Goal: Information Seeking & Learning: Learn about a topic

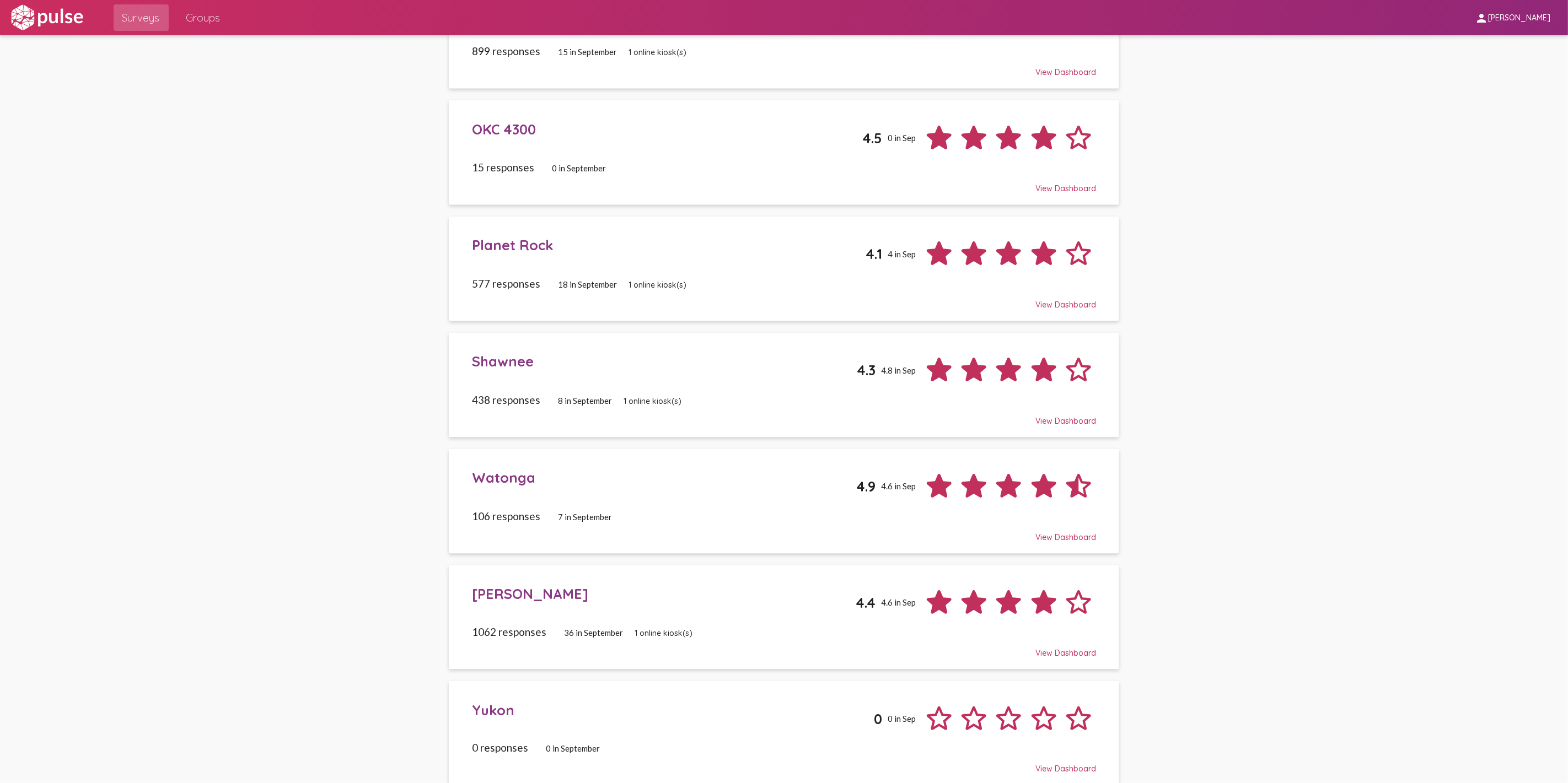
scroll to position [1080, 0]
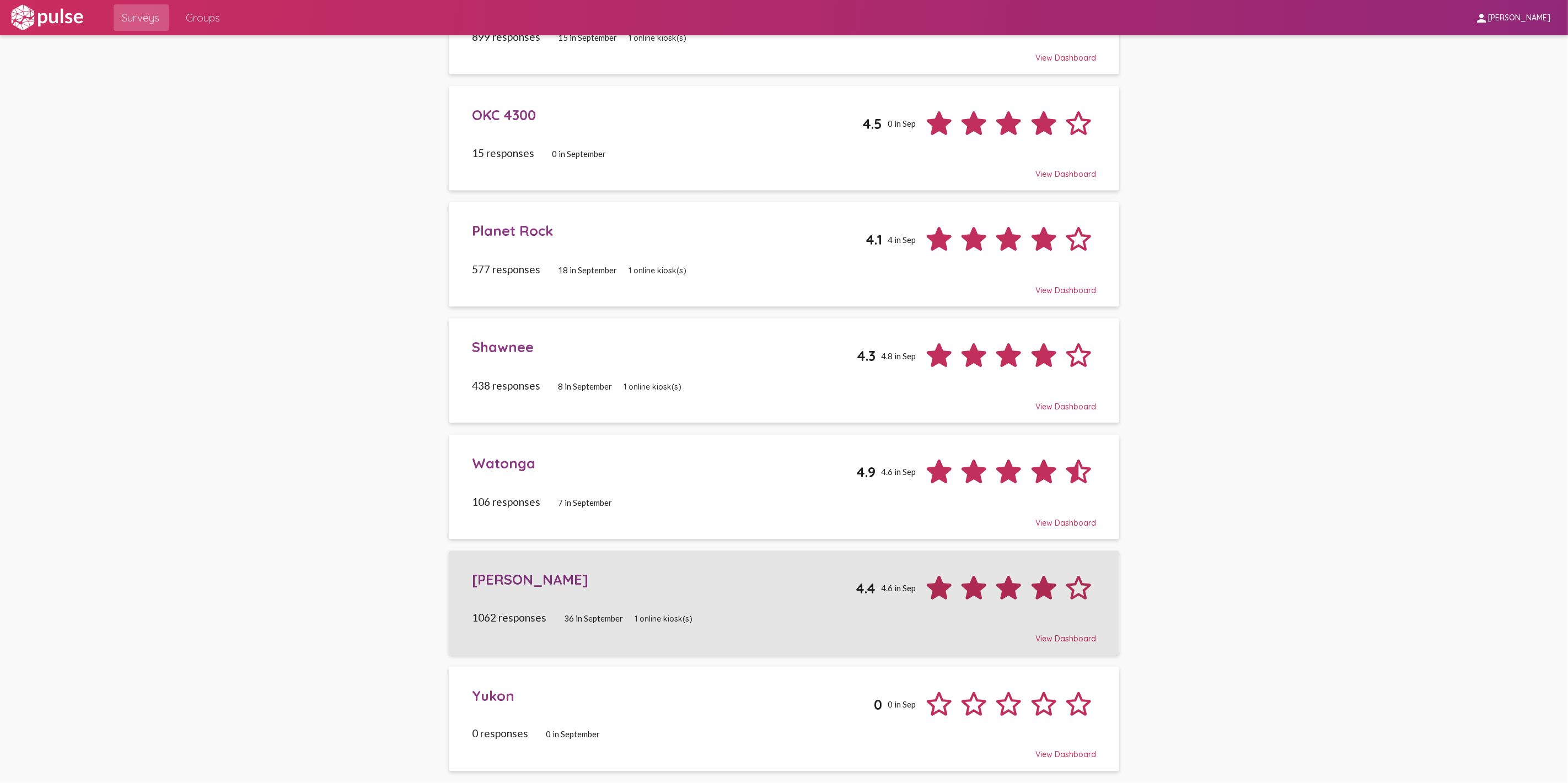
click at [494, 577] on div "[PERSON_NAME]" at bounding box center [664, 579] width 384 height 17
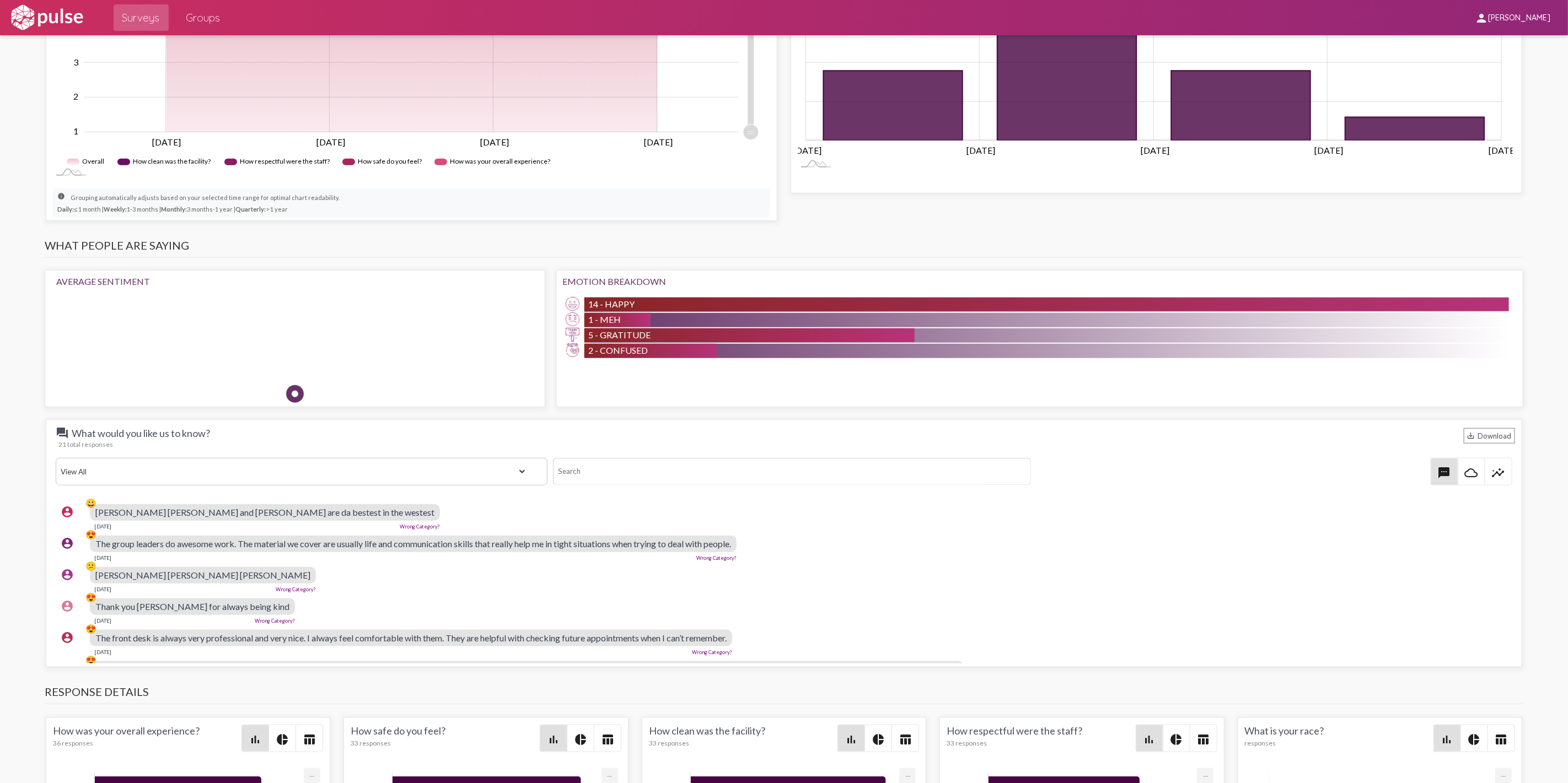
scroll to position [1041, 0]
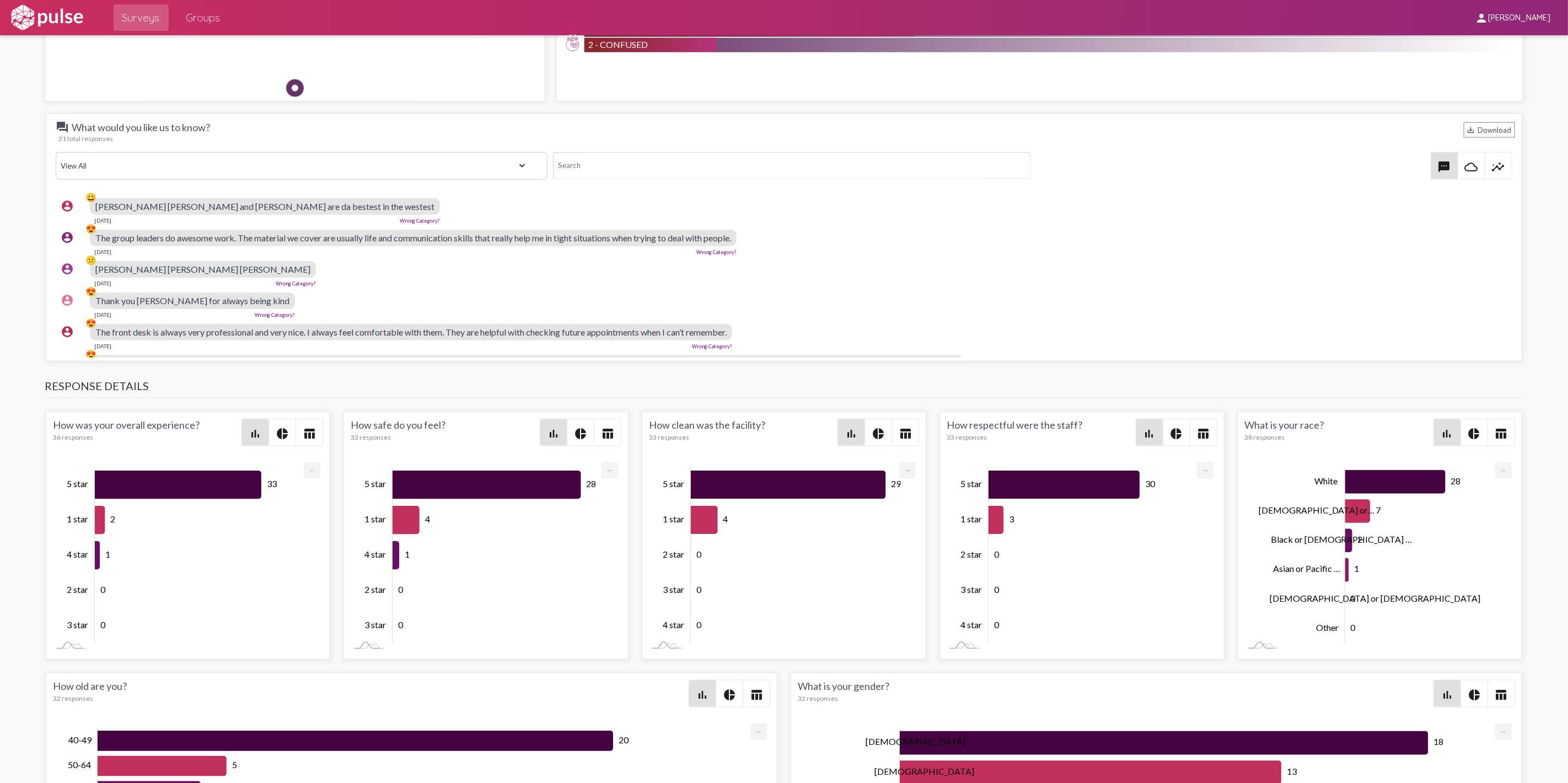
click at [1492, 168] on mat-icon "insights" at bounding box center [1498, 167] width 13 height 13
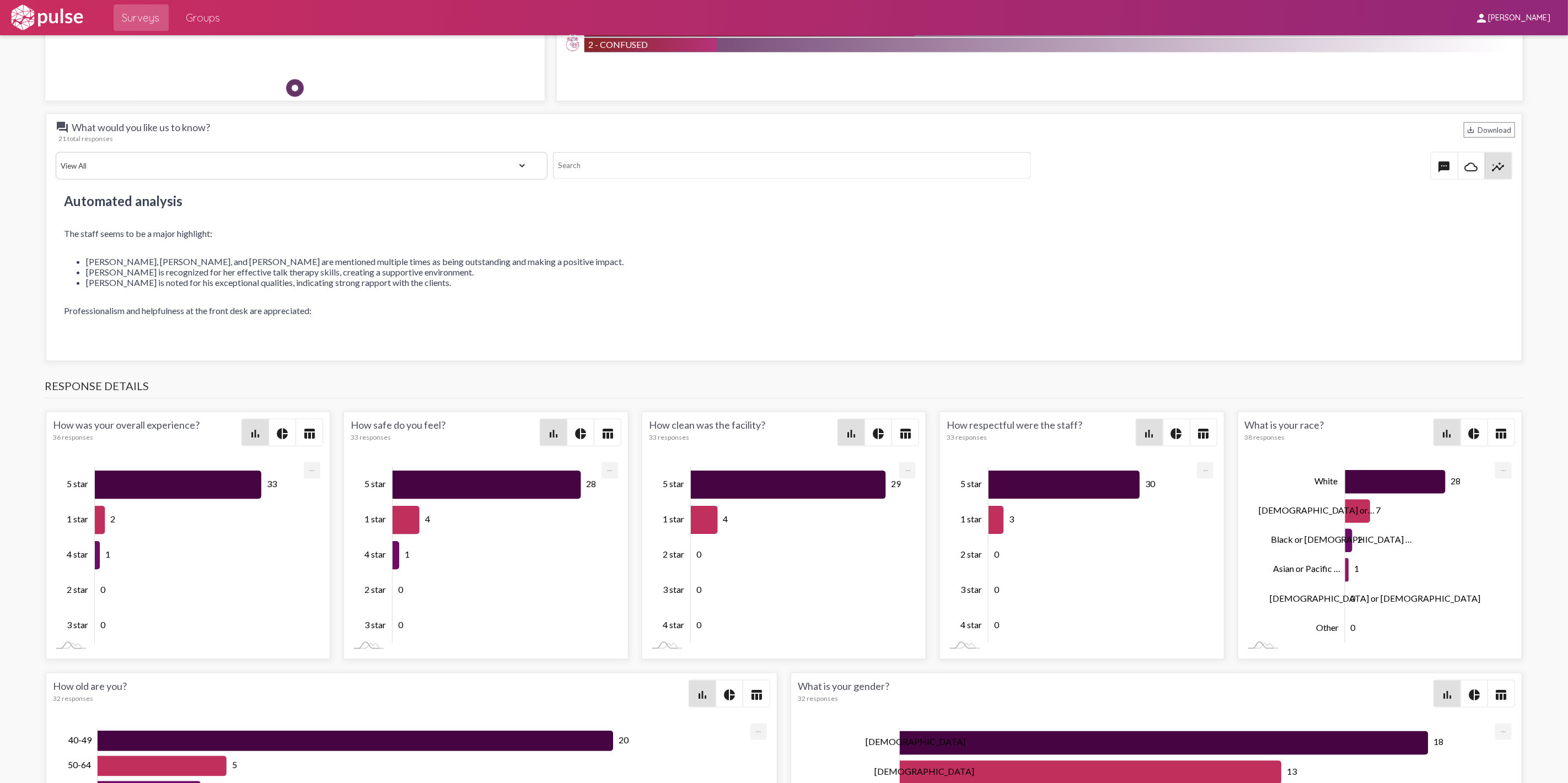
click at [1438, 165] on mat-icon "textsms" at bounding box center [1444, 167] width 13 height 13
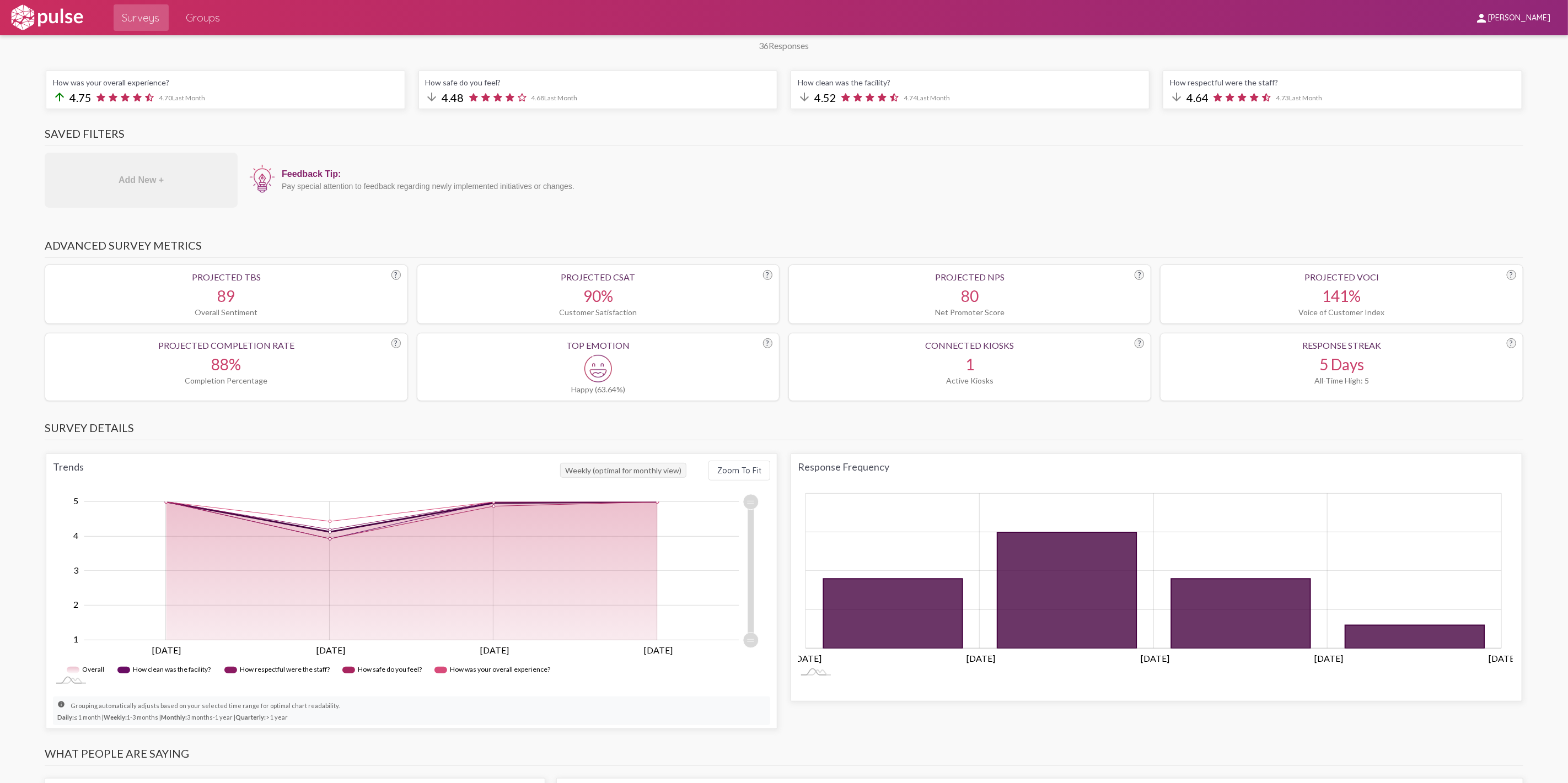
scroll to position [0, 0]
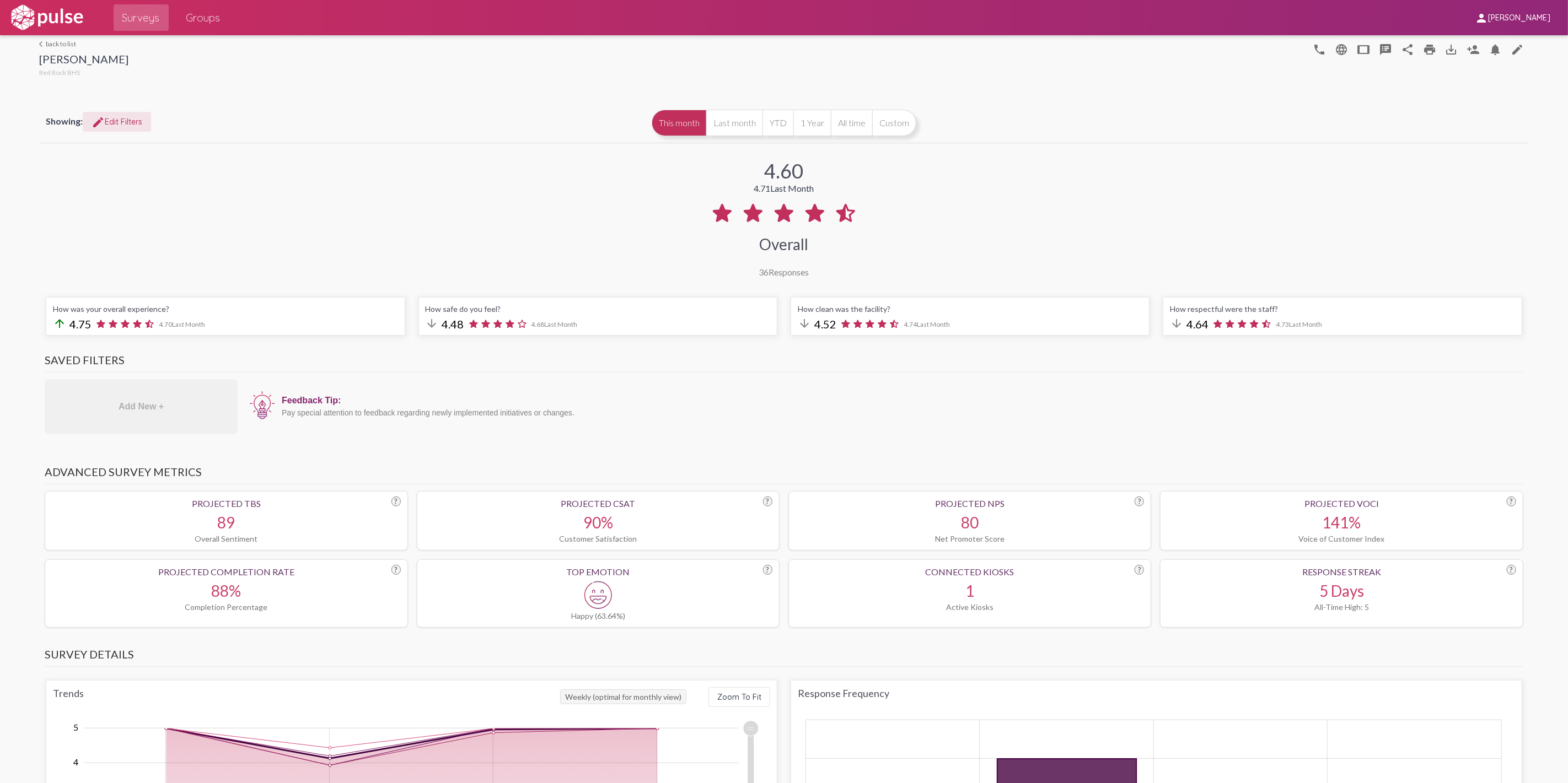
click at [120, 121] on span "edit Edit Filters" at bounding box center [117, 122] width 50 height 10
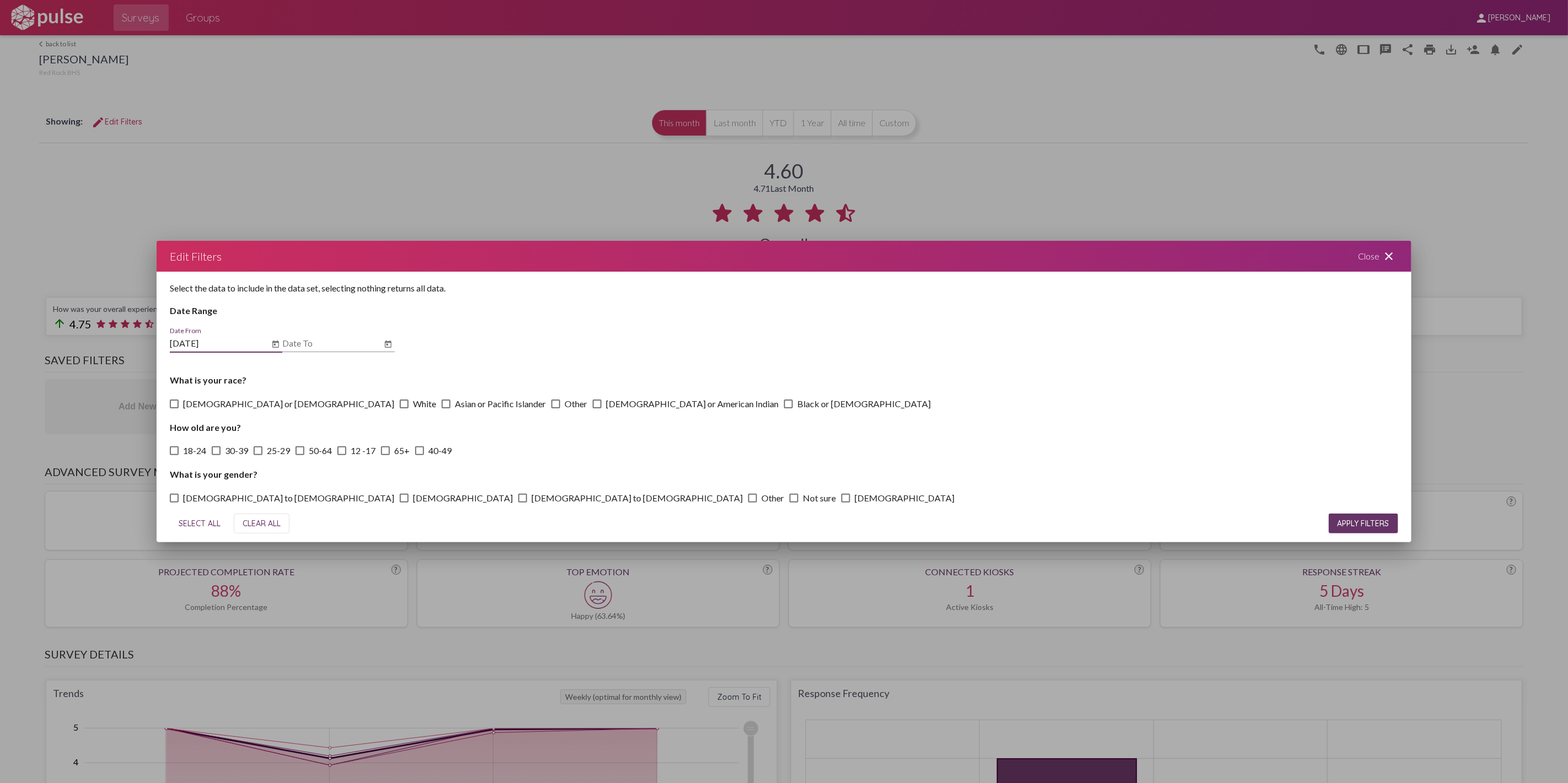
type input "[DATE]"
click at [201, 339] on input "[DATE]" at bounding box center [220, 344] width 99 height 10
type input "[DATE]"
click at [1348, 525] on span "APPLY FILTERS" at bounding box center [1363, 523] width 52 height 10
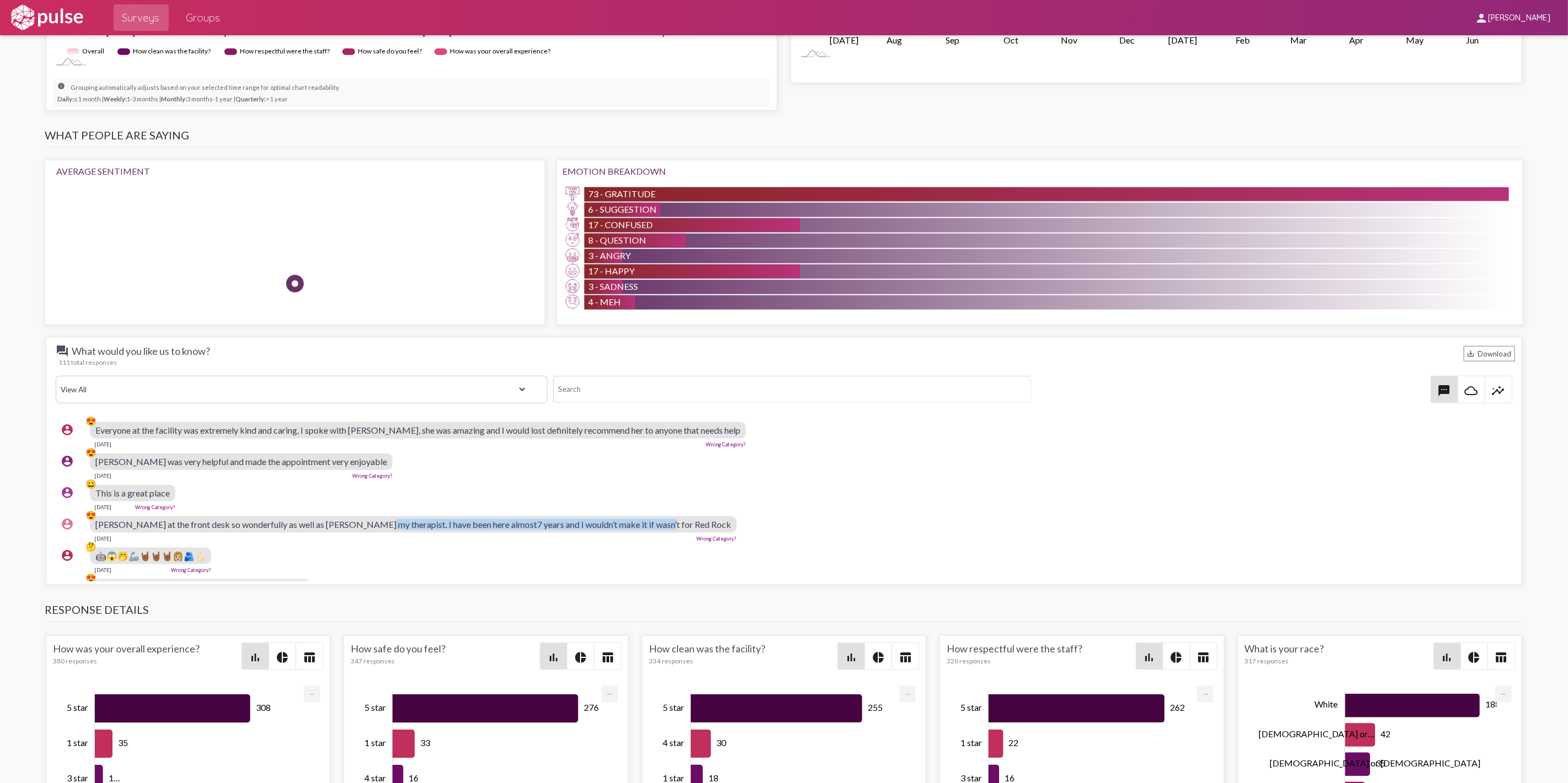
drag, startPoint x: 359, startPoint y: 523, endPoint x: 649, endPoint y: 526, distance: 290.0
click at [649, 526] on div "[PERSON_NAME] at the front desk so wonderfully as well as [PERSON_NAME] my ther…" at bounding box center [413, 525] width 647 height 17
copy span "I have been here almost7 years and I wouldn’t make it if wasn’t for Red Rock"
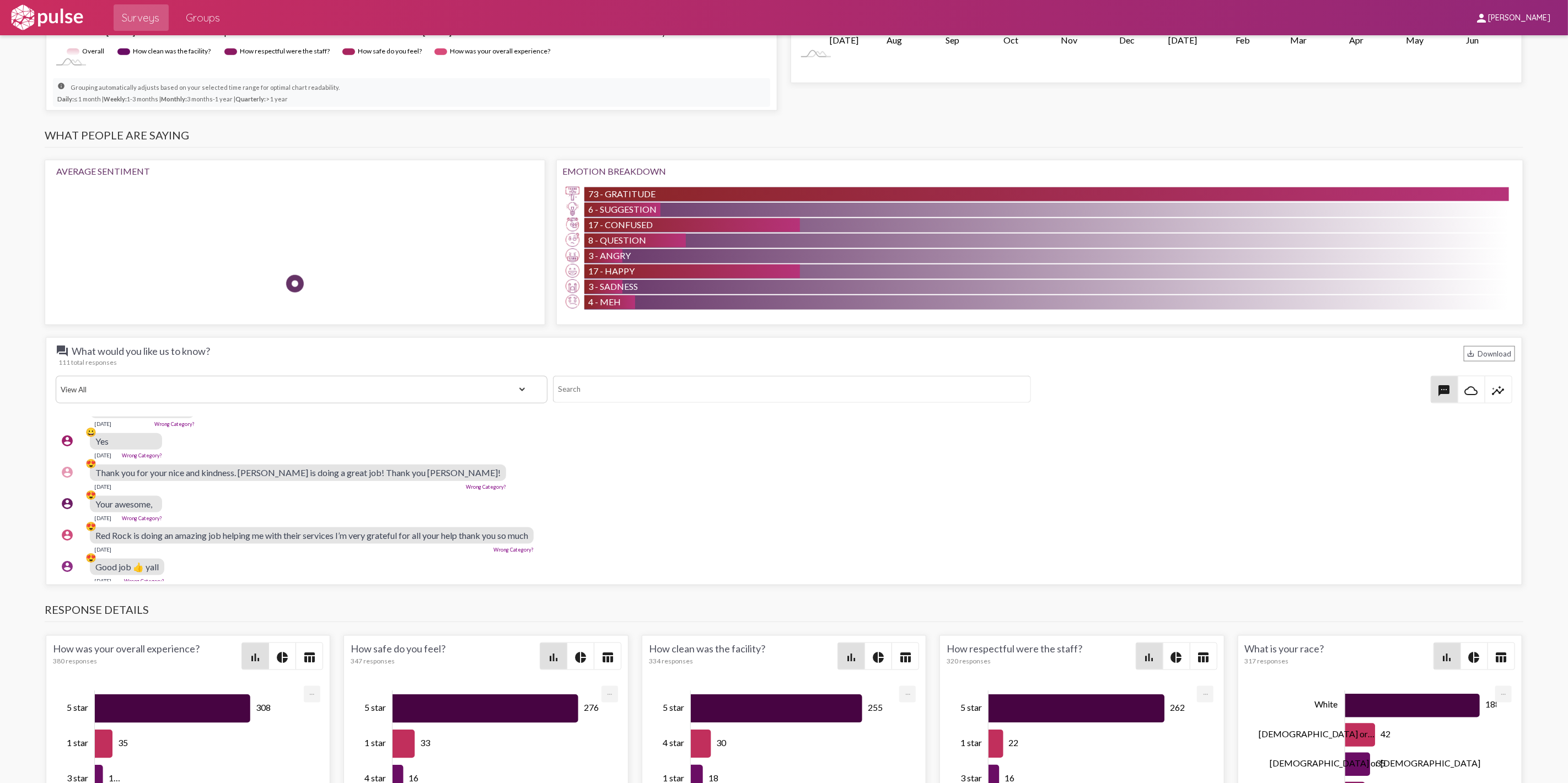
scroll to position [796, 0]
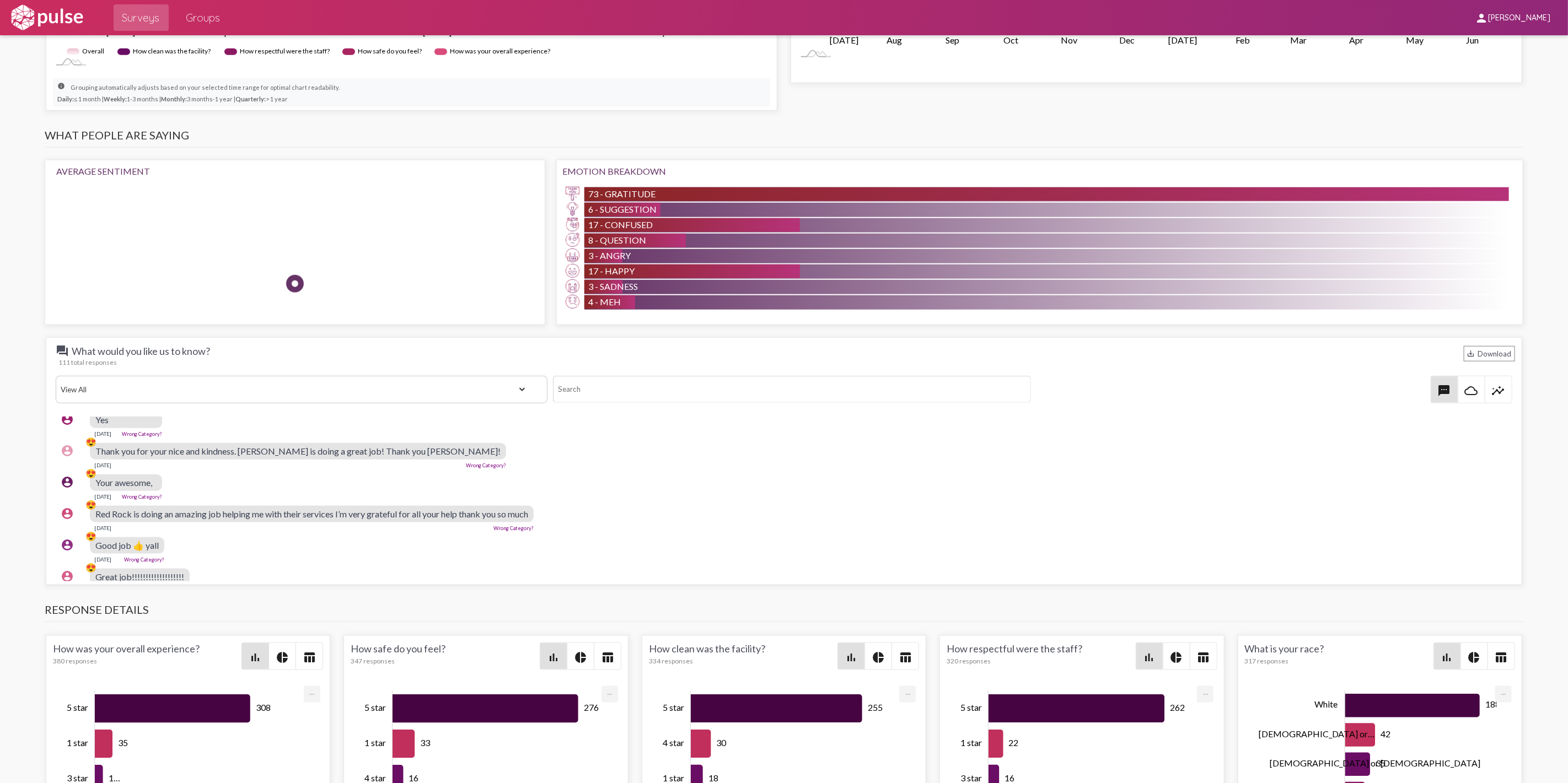
click at [318, 516] on span "Red Rock is doing an amazing job helping me with their services I’m very gratef…" at bounding box center [312, 514] width 433 height 10
copy span "Red Rock is doing an amazing job helping me with their services I’m very gratef…"
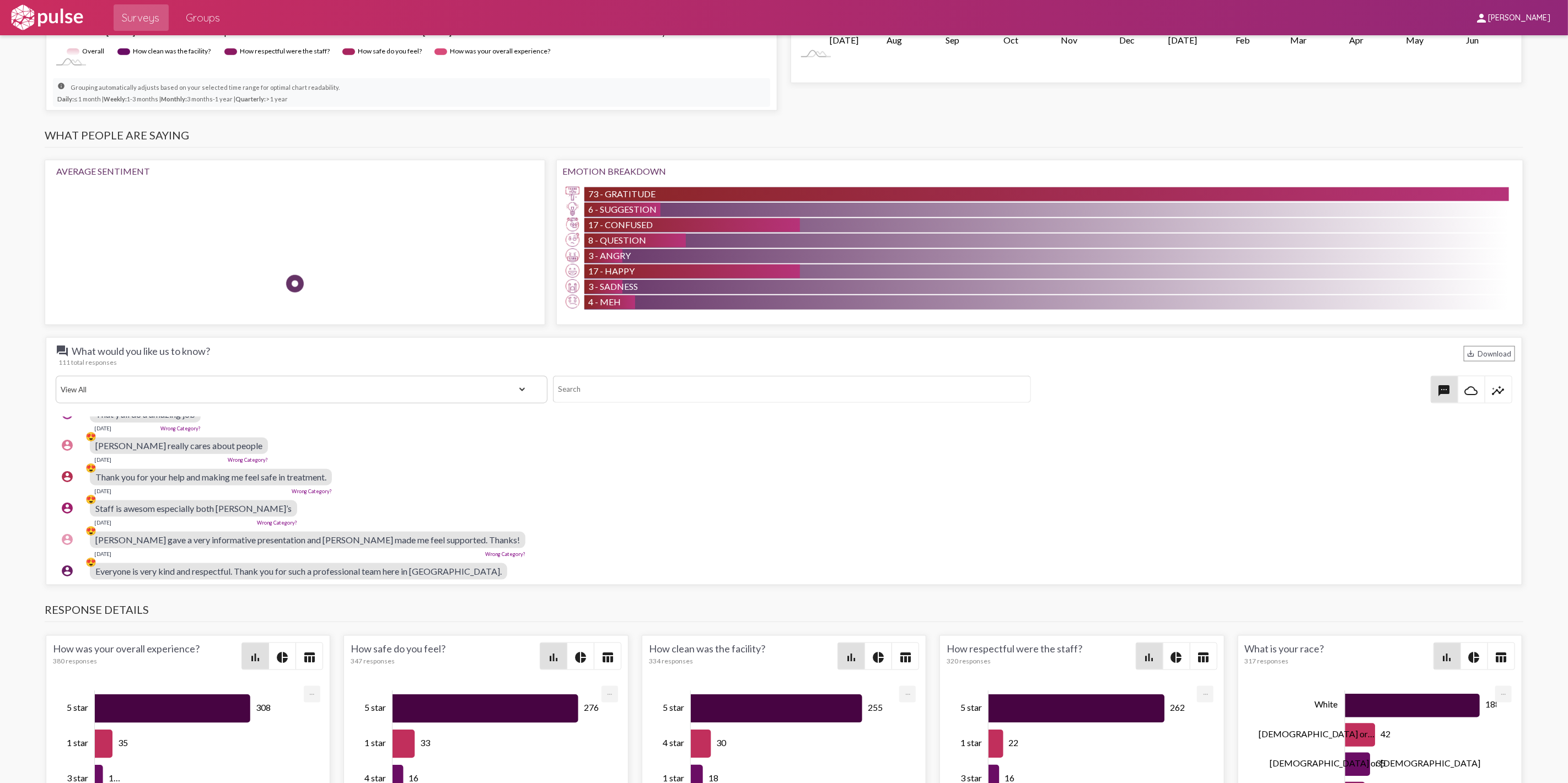
scroll to position [1347, 0]
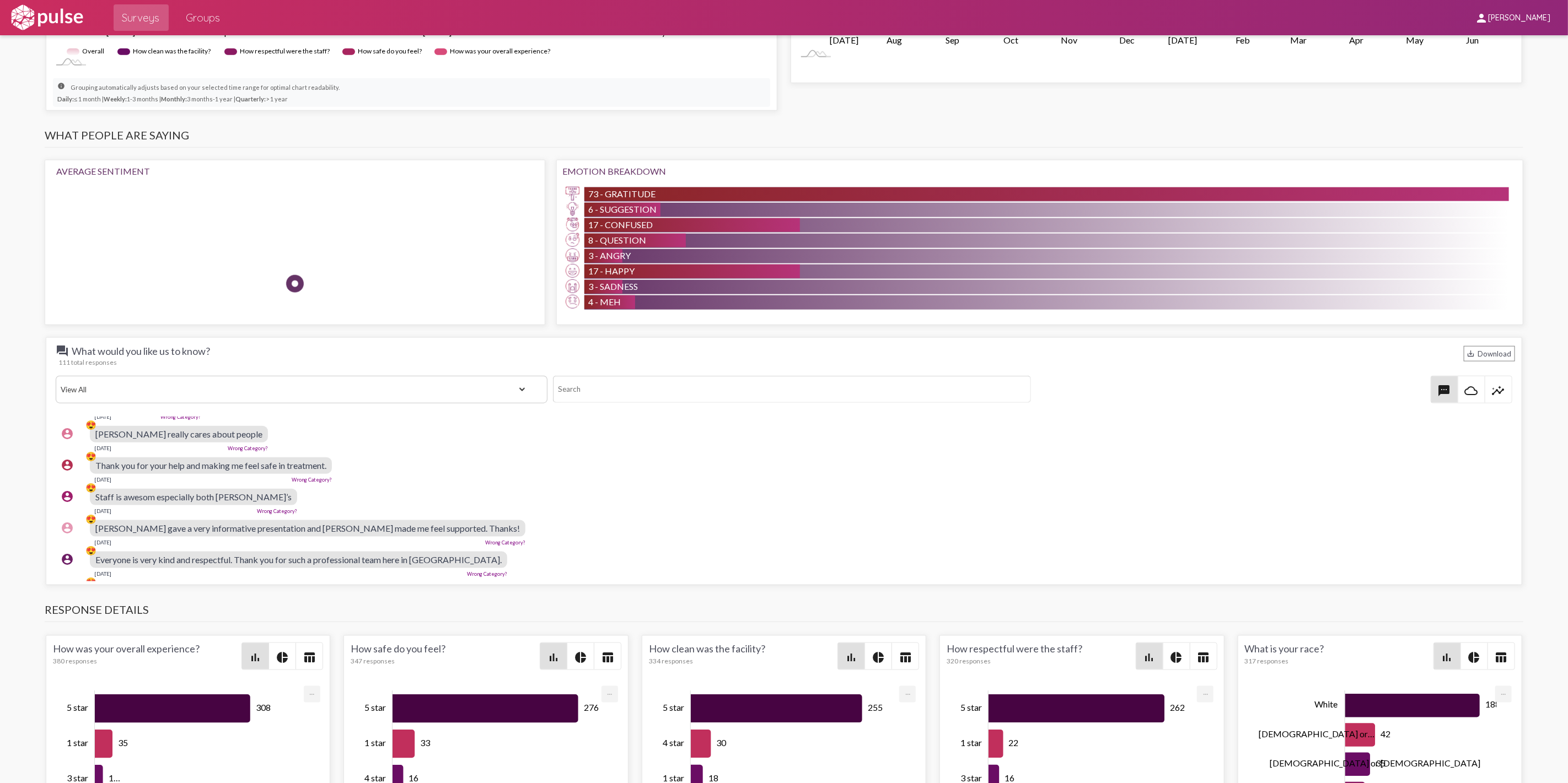
click at [186, 471] on span "Thank you for your help and making me feel safe in treatment." at bounding box center [211, 465] width 231 height 10
copy span "Thank you for your help and making me feel safe in treatment."
